Goal: Information Seeking & Learning: Find specific fact

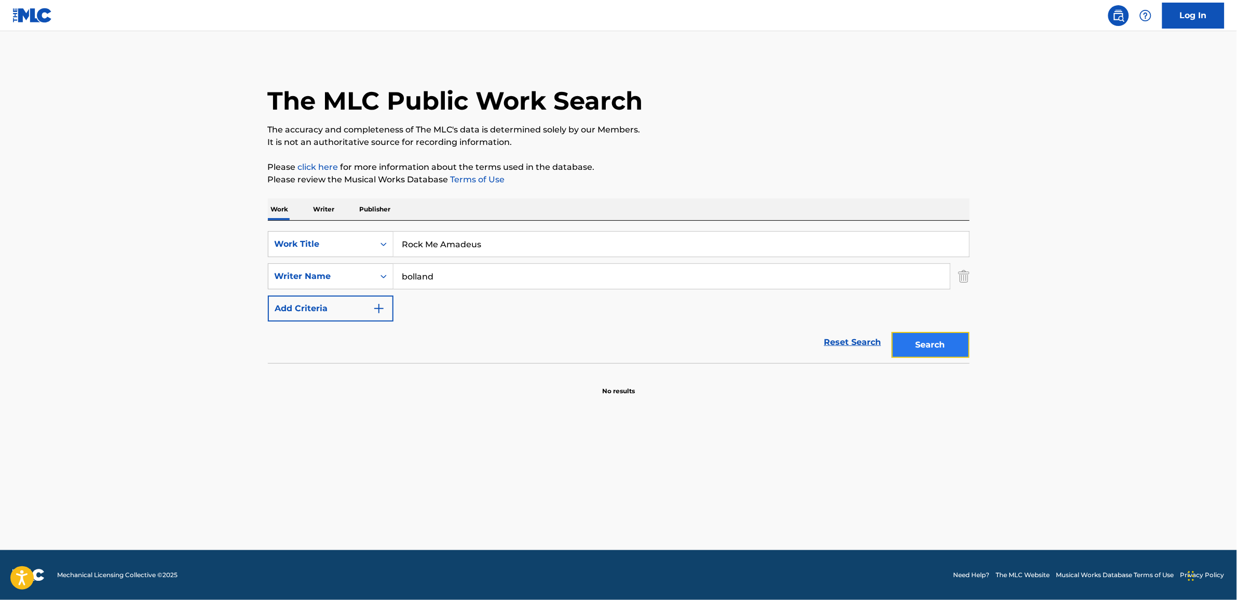
click at [930, 347] on button "Search" at bounding box center [931, 345] width 78 height 26
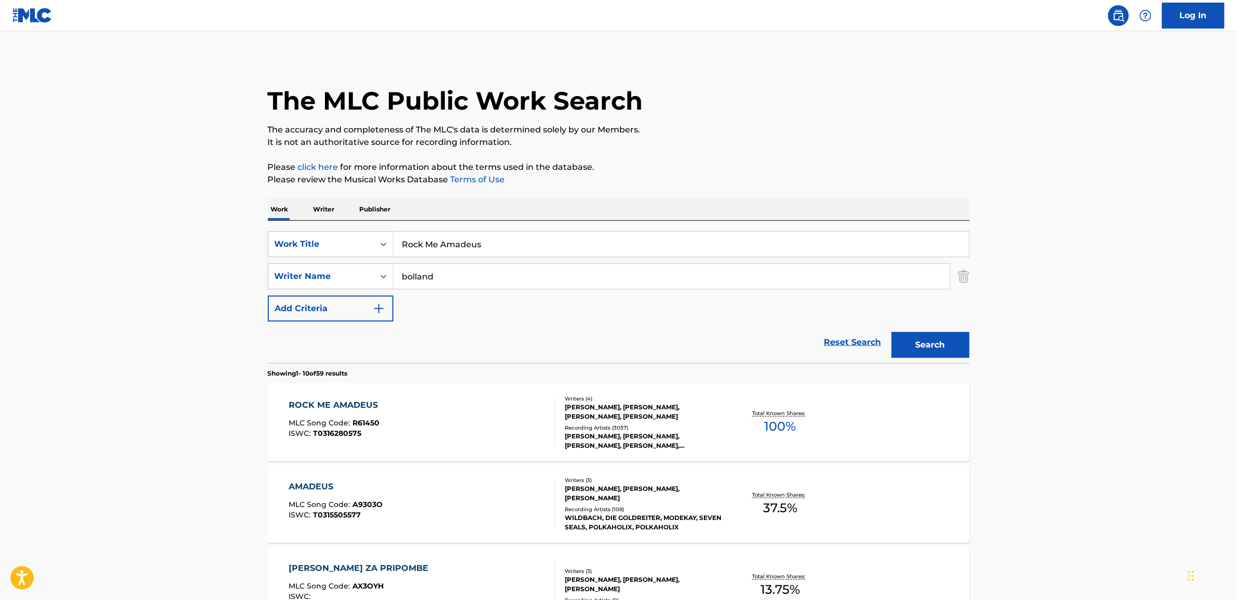
click at [366, 404] on div "ROCK ME AMADEUS" at bounding box center [336, 405] width 94 height 12
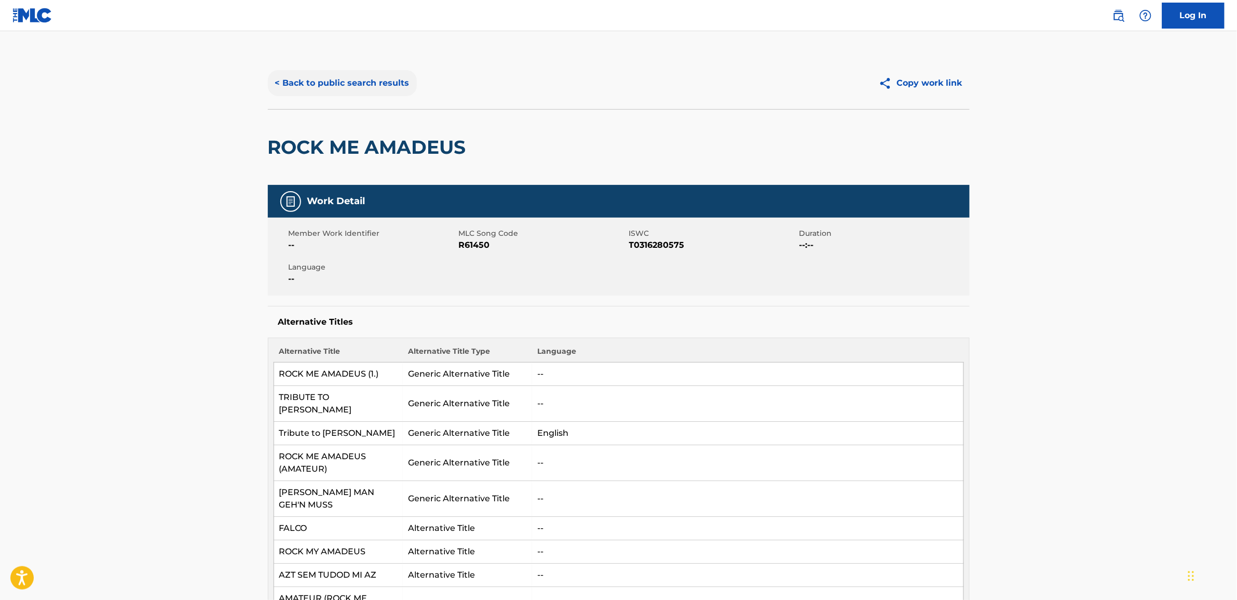
click at [304, 82] on button "< Back to public search results" at bounding box center [342, 83] width 149 height 26
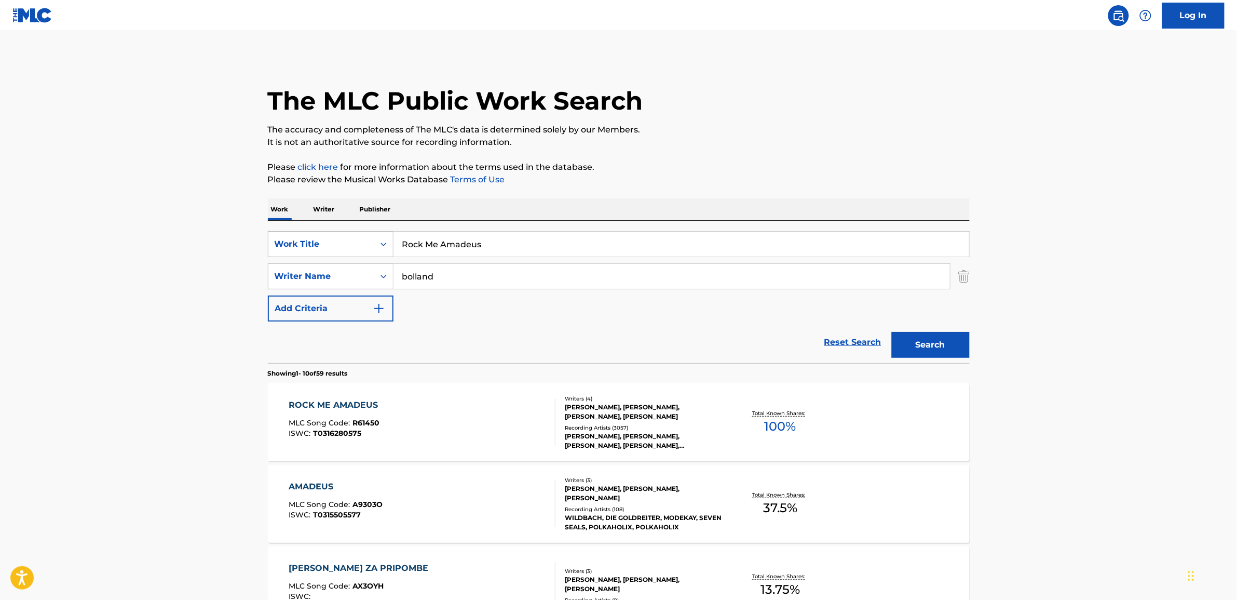
drag, startPoint x: 500, startPoint y: 246, endPoint x: 388, endPoint y: 245, distance: 112.1
click at [388, 245] on div "SearchWithCriteria85f20fa6-359a-4edb-82b4-73f4f30de2e4 Work Title Rock Me Amade…" at bounding box center [619, 244] width 702 height 26
type input "hunter"
drag, startPoint x: 442, startPoint y: 273, endPoint x: 394, endPoint y: 274, distance: 47.2
click at [394, 274] on input "bolland" at bounding box center [671, 276] width 556 height 25
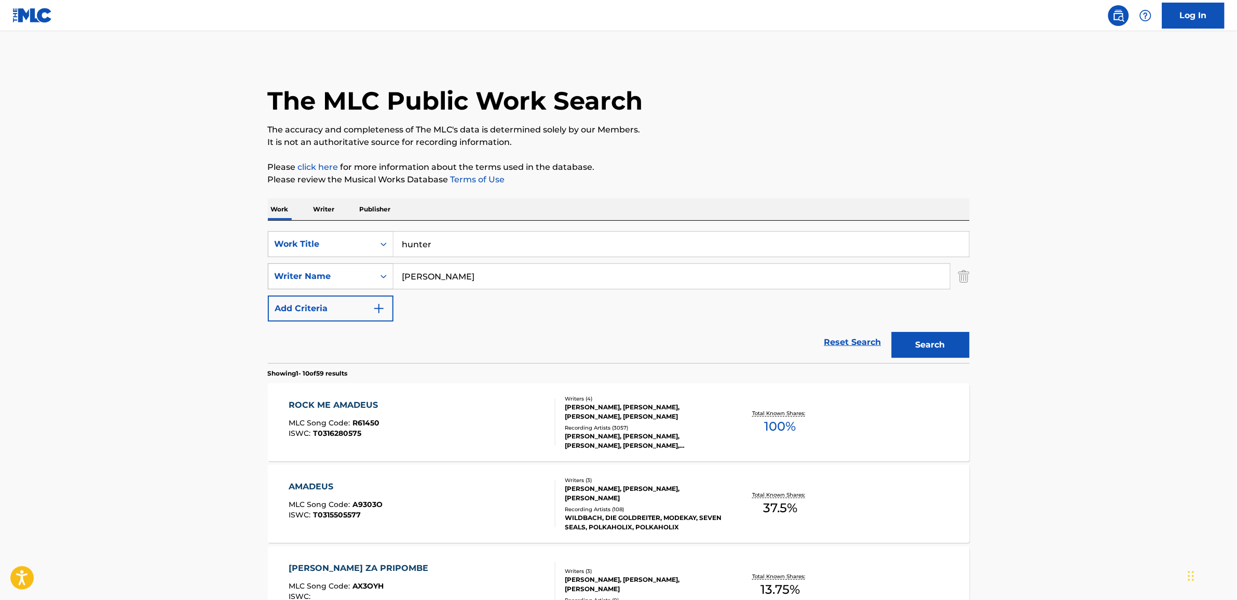
type input "[PERSON_NAME]"
click at [892, 332] on button "Search" at bounding box center [931, 345] width 78 height 26
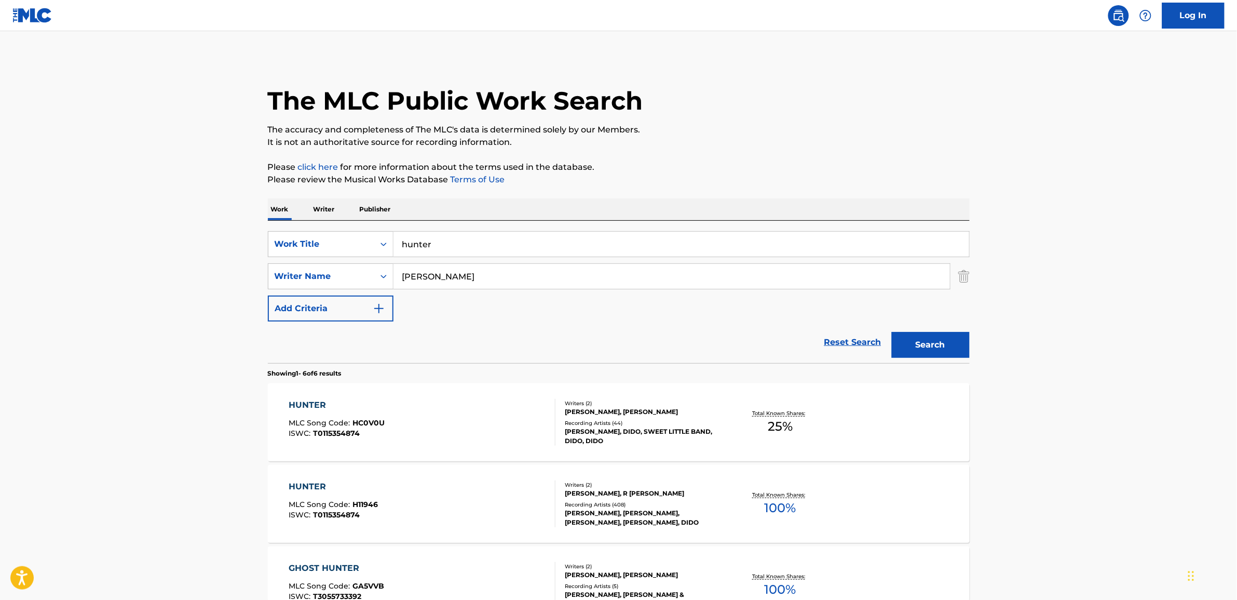
scroll to position [65, 0]
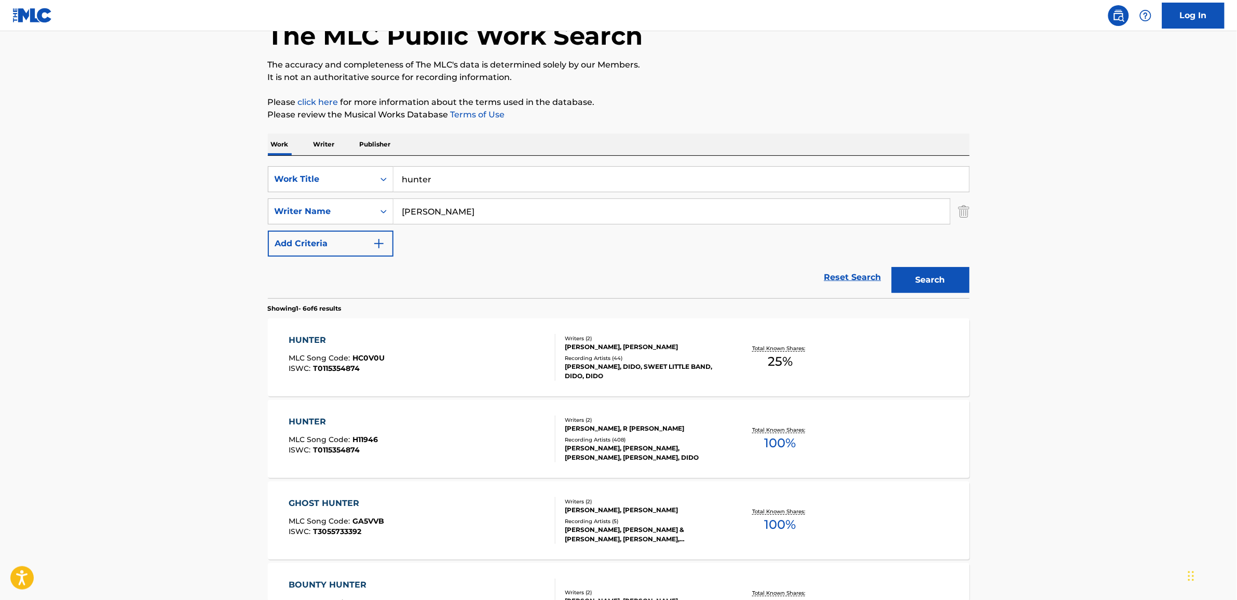
click at [308, 419] on div "HUNTER" at bounding box center [333, 421] width 89 height 12
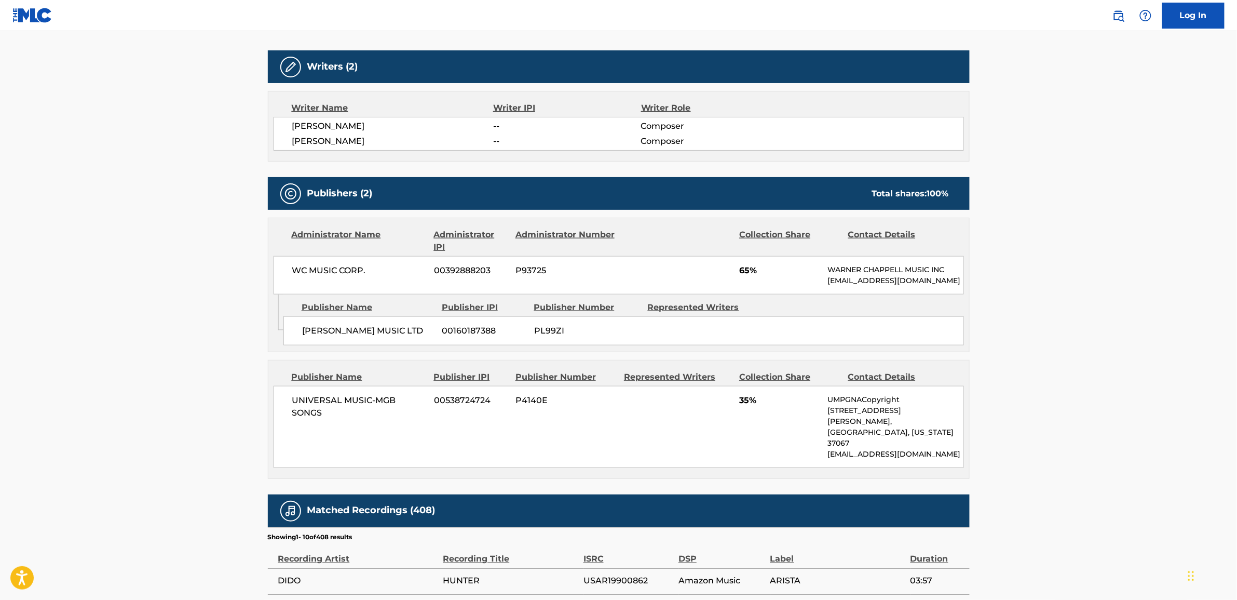
scroll to position [389, 0]
